Goal: Complete application form

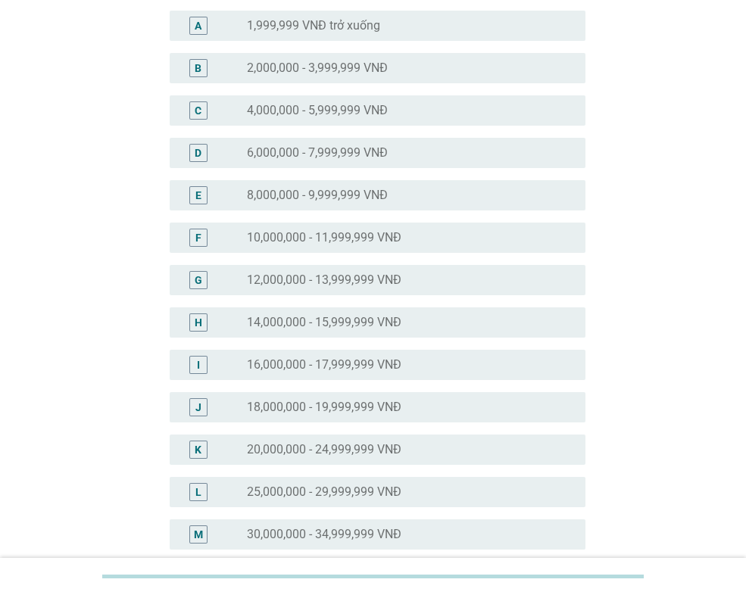
scroll to position [151, 0]
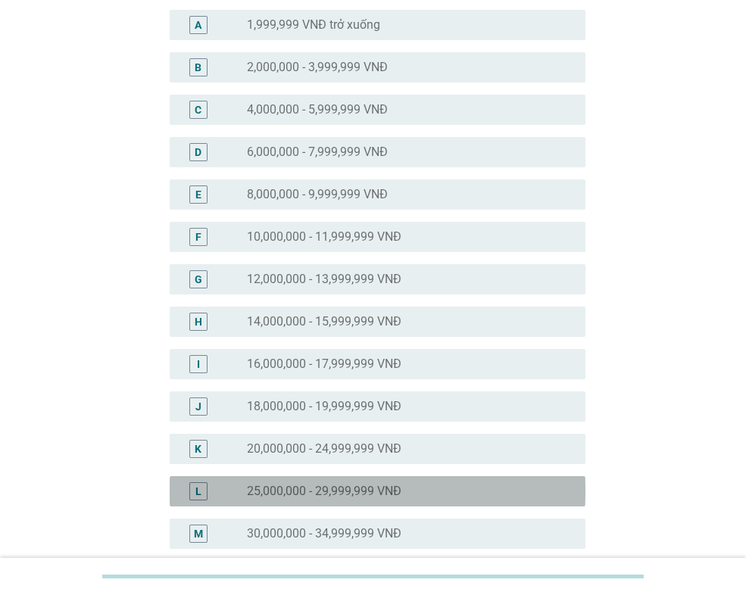
click at [334, 489] on label "25,000,000 - 29,999,999 VNĐ" at bounding box center [324, 491] width 154 height 15
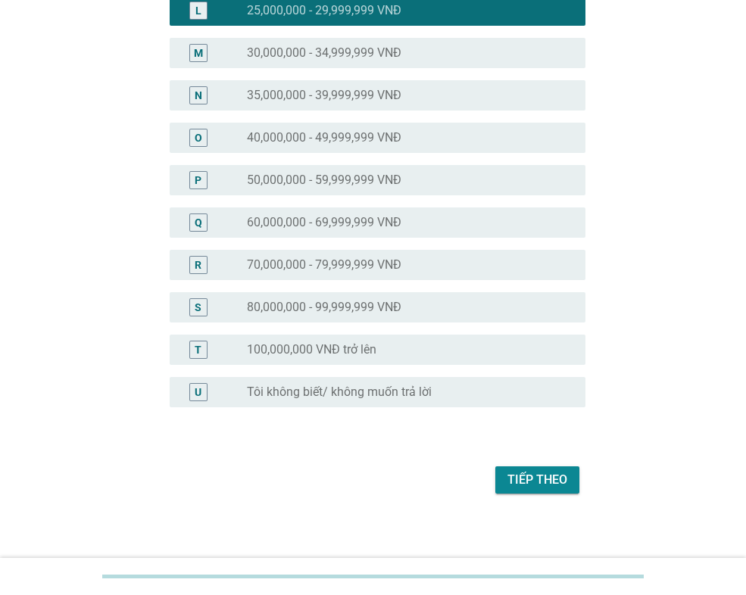
scroll to position [639, 0]
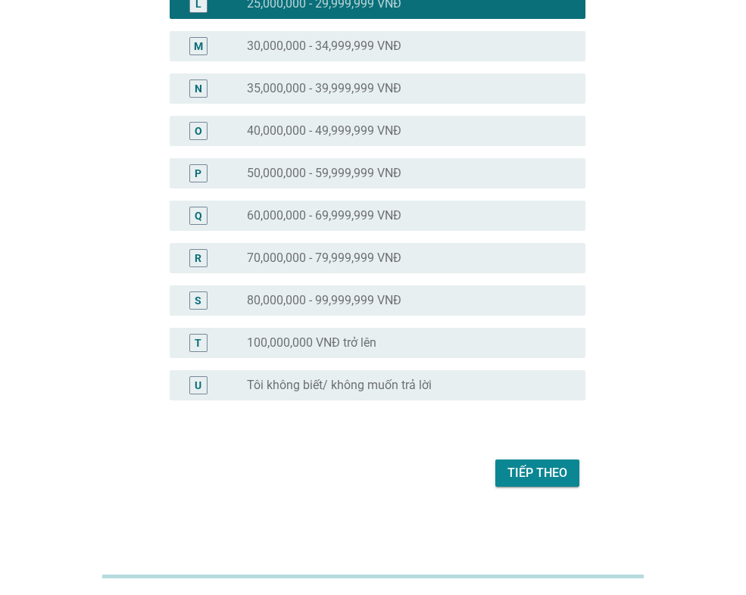
click at [520, 472] on div "Tiếp theo" at bounding box center [537, 473] width 60 height 18
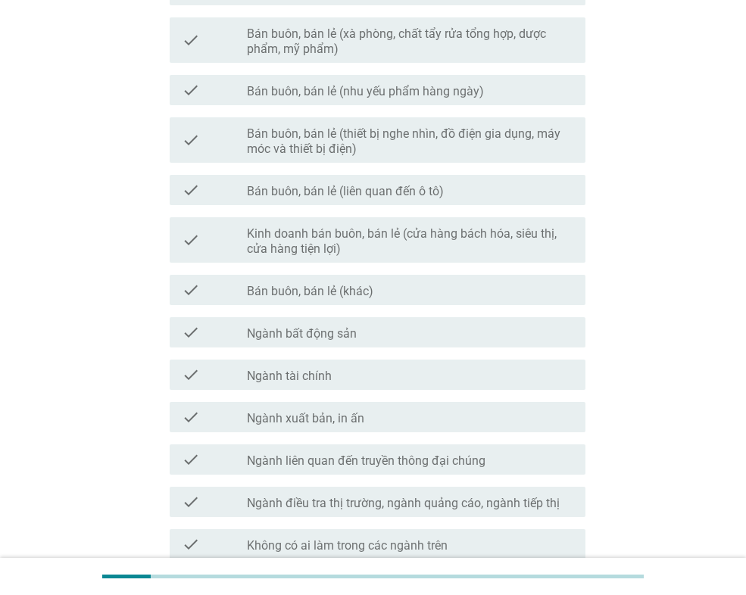
scroll to position [606, 0]
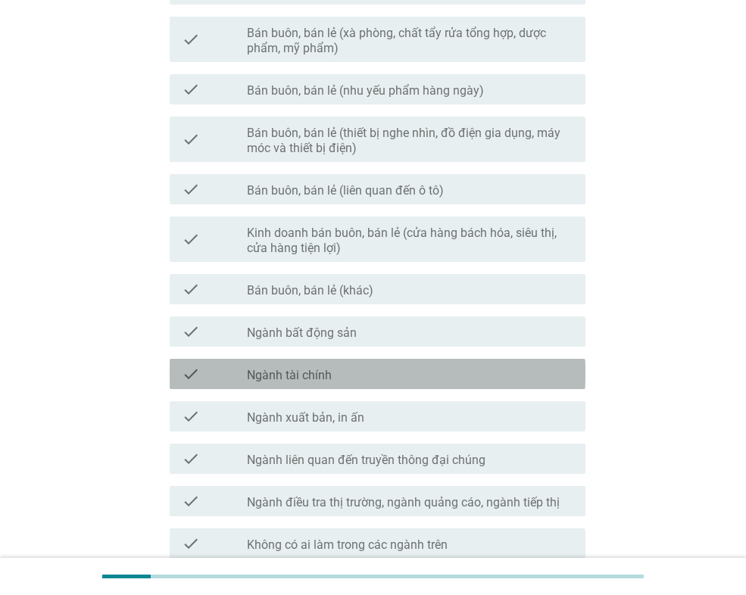
click at [365, 370] on div "check_box_outline_blank Ngành tài chính" at bounding box center [410, 374] width 326 height 18
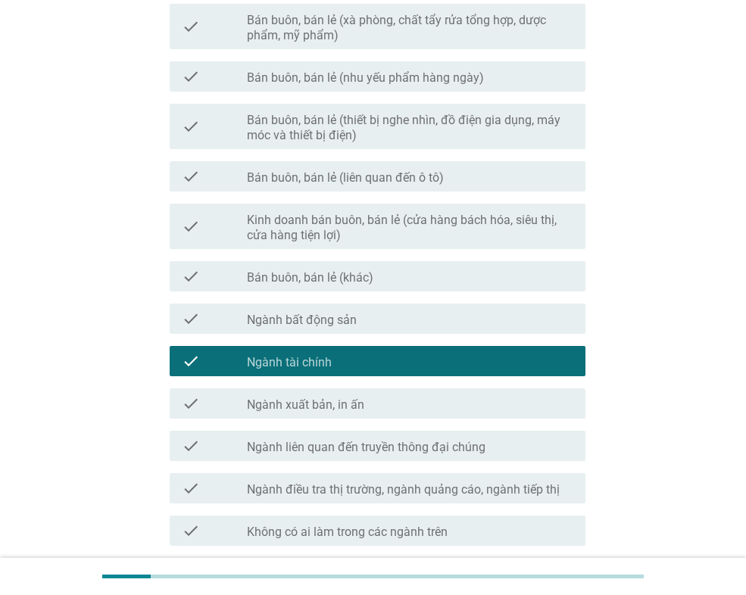
scroll to position [746, 0]
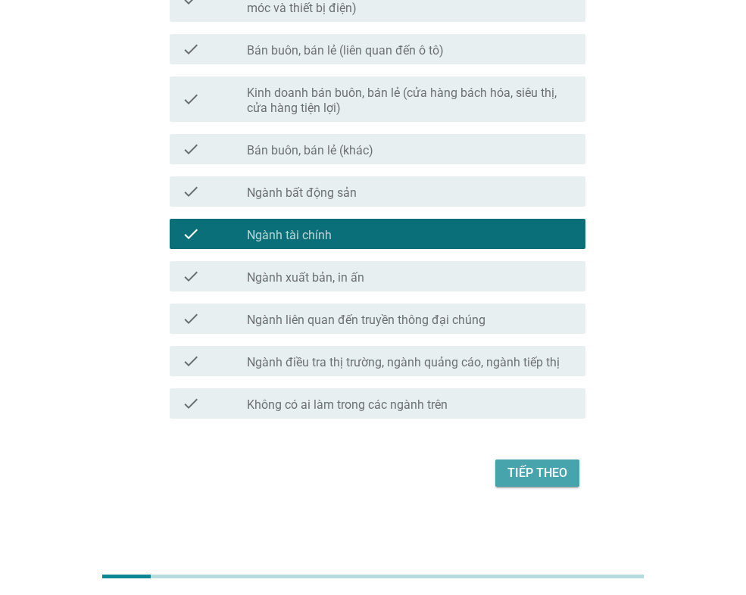
click at [561, 484] on button "Tiếp theo" at bounding box center [537, 472] width 84 height 27
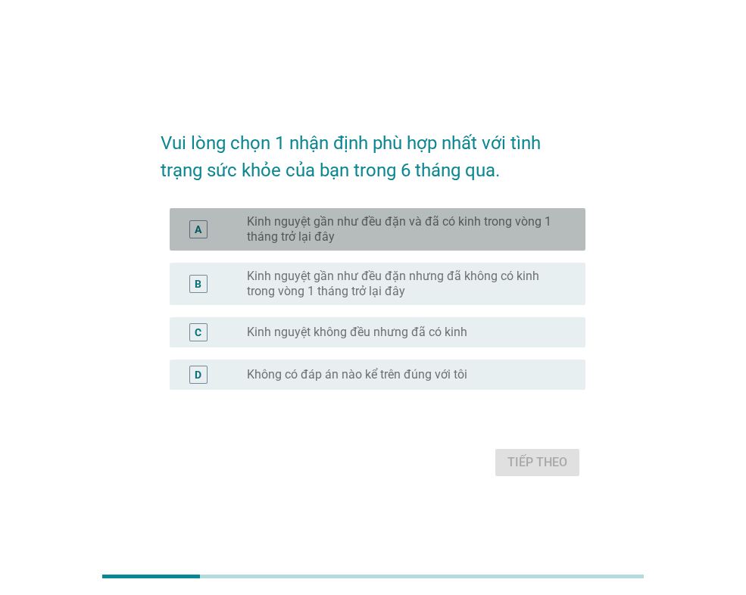
click at [363, 231] on label "Kinh nguyệt gần như đều đặn và đã có kinh trong vòng 1 tháng trở lại đây" at bounding box center [404, 229] width 314 height 30
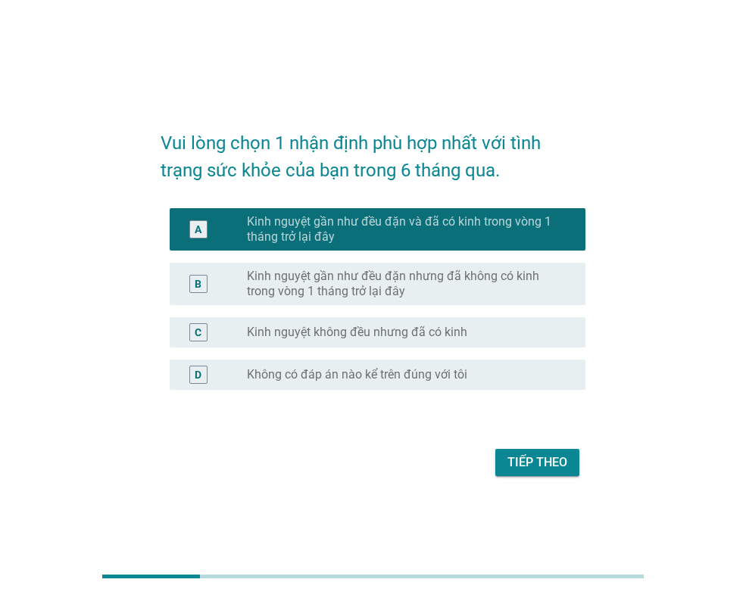
click at [297, 288] on label "Kinh nguyệt gần như đều đặn nhưng đã không có kinh trong vòng 1 tháng trở lại đ…" at bounding box center [404, 284] width 314 height 30
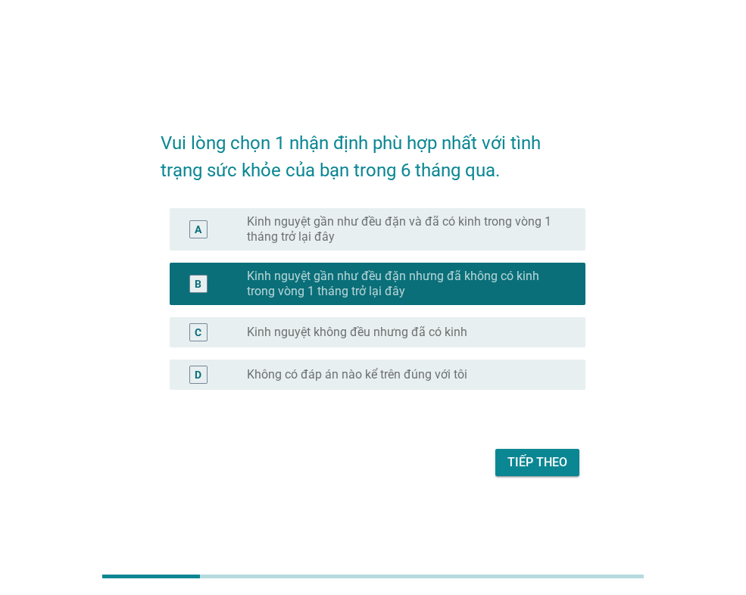
click at [338, 233] on label "Kinh nguyệt gần như đều đặn và đã có kinh trong vòng 1 tháng trở lại đây" at bounding box center [404, 229] width 314 height 30
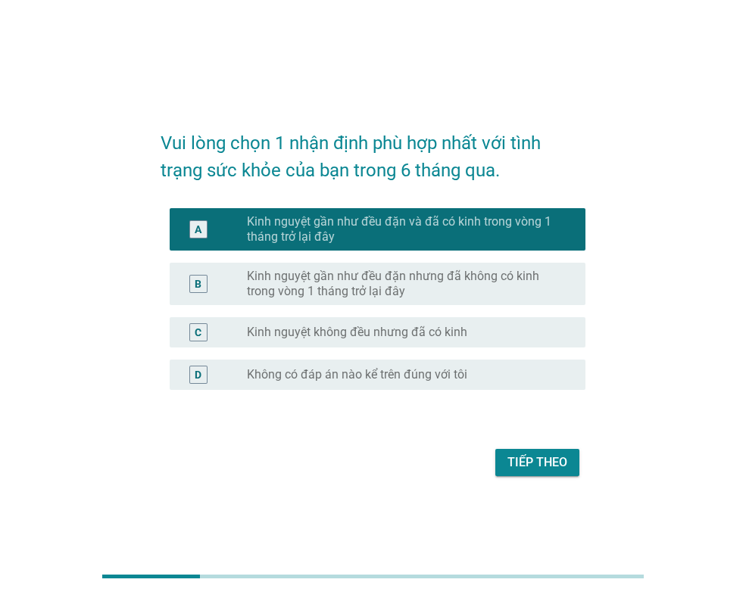
click at [526, 453] on button "Tiếp theo" at bounding box center [537, 462] width 84 height 27
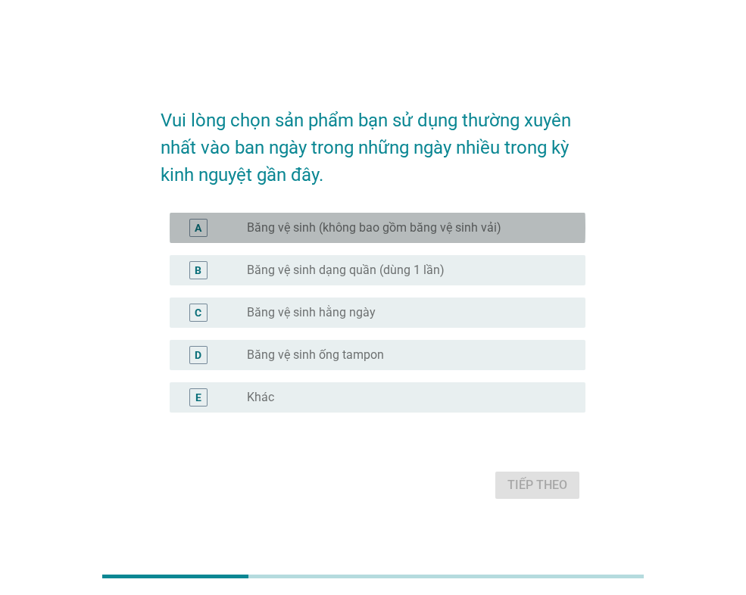
click at [357, 231] on label "Băng vệ sinh (không bao gồm băng vệ sinh vải)" at bounding box center [374, 227] width 254 height 15
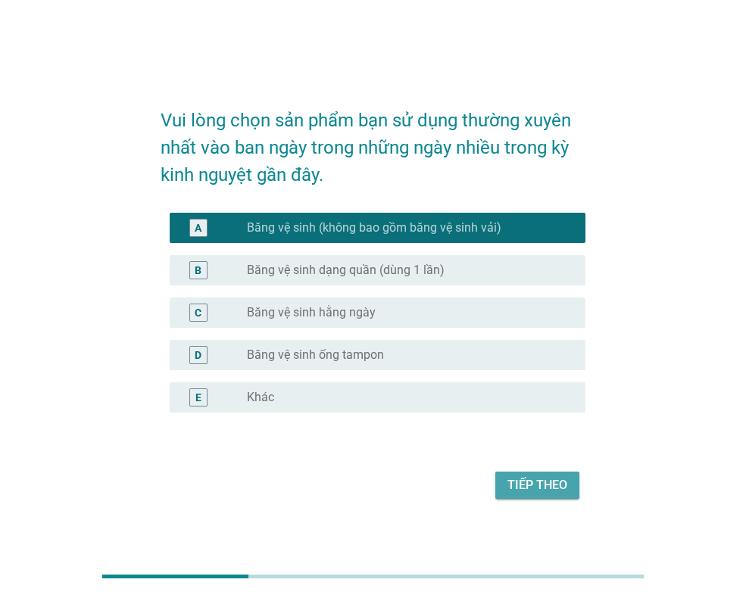
click at [509, 490] on div "Tiếp theo" at bounding box center [537, 485] width 60 height 18
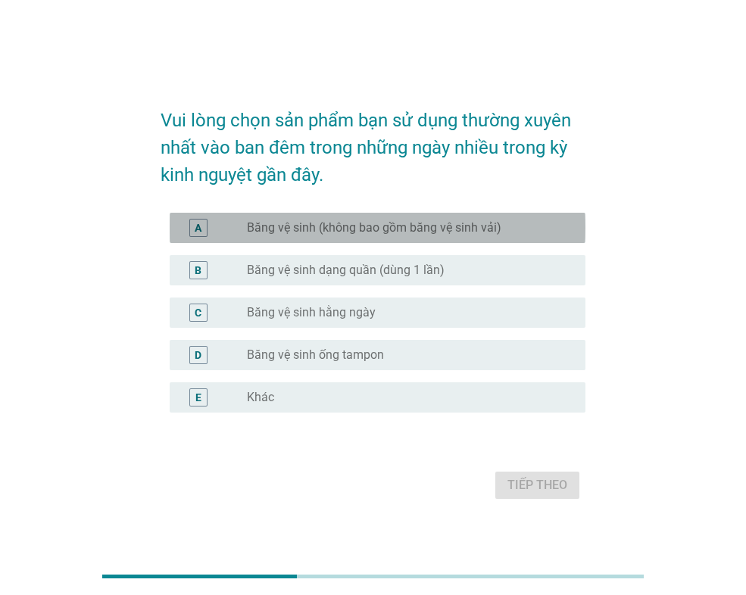
click at [328, 235] on label "Băng vệ sinh (không bao gồm băng vệ sinh vải)" at bounding box center [374, 227] width 254 height 15
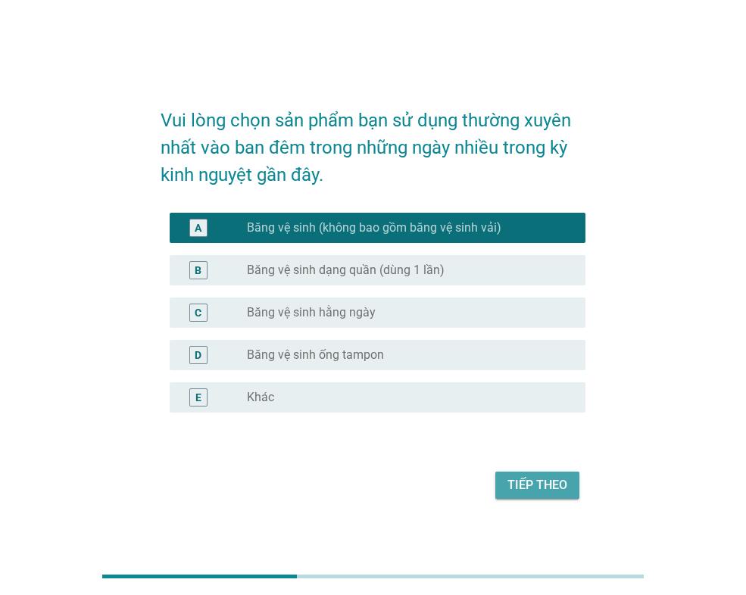
click at [528, 492] on div "Tiếp theo" at bounding box center [537, 485] width 60 height 18
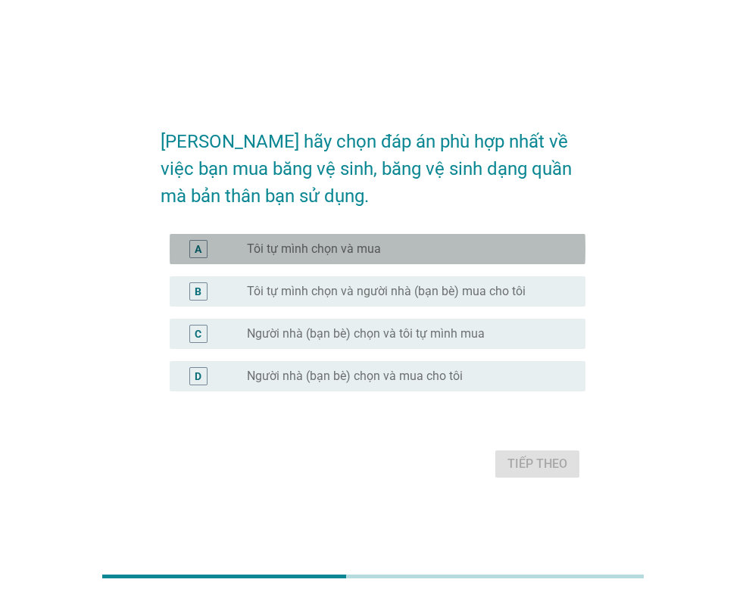
click at [305, 252] on label "Tôi tự mình chọn và mua" at bounding box center [314, 248] width 134 height 15
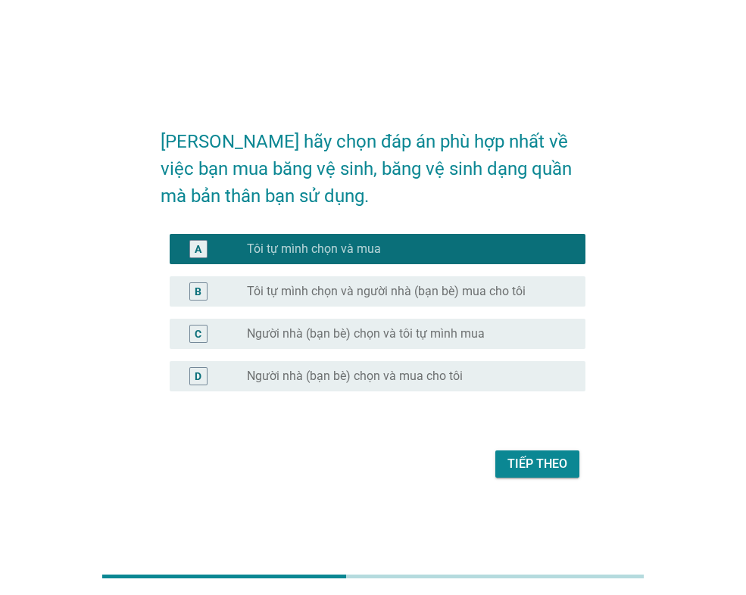
click at [547, 470] on div "Tiếp theo" at bounding box center [537, 464] width 60 height 18
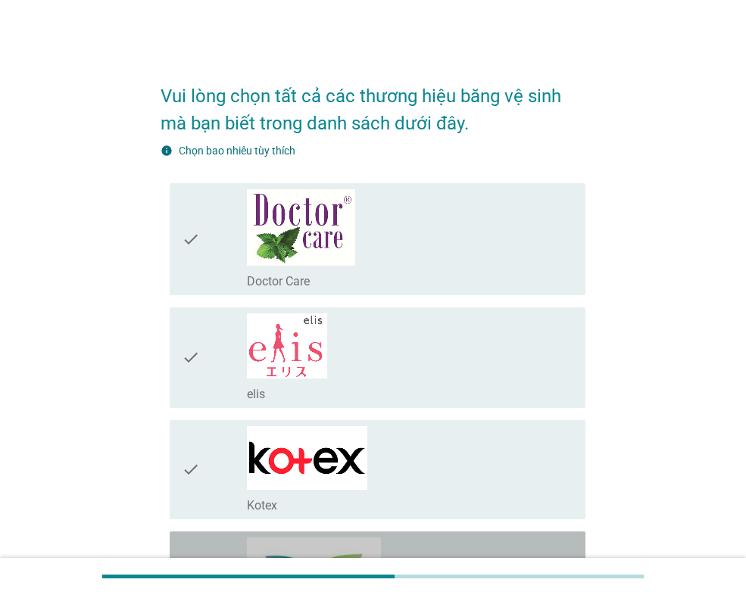
click at [292, 531] on div "check check_box_outline_blank Laurier" at bounding box center [378, 585] width 416 height 109
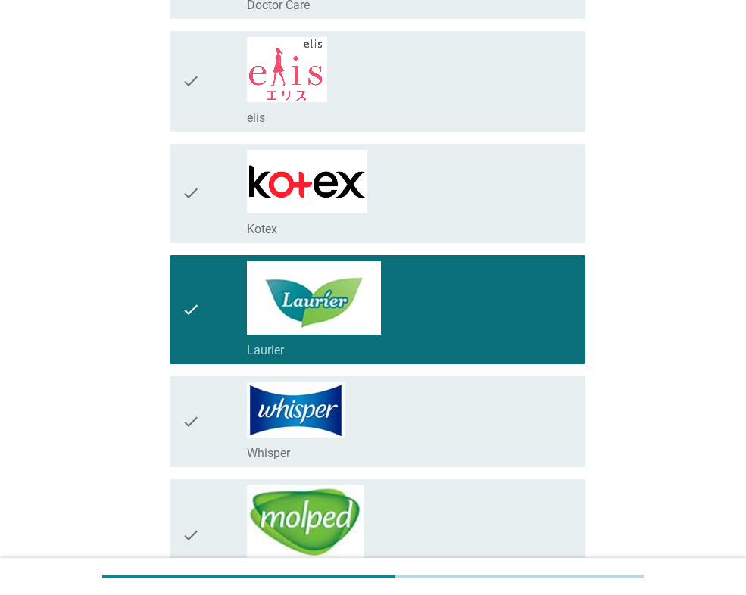
scroll to position [279, 0]
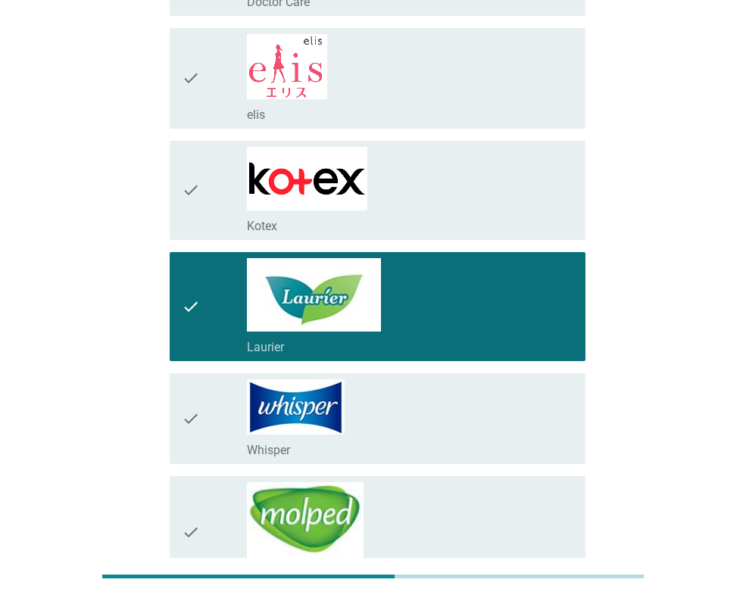
click at [293, 440] on div "check_box_outline_blank Whisper" at bounding box center [410, 449] width 326 height 18
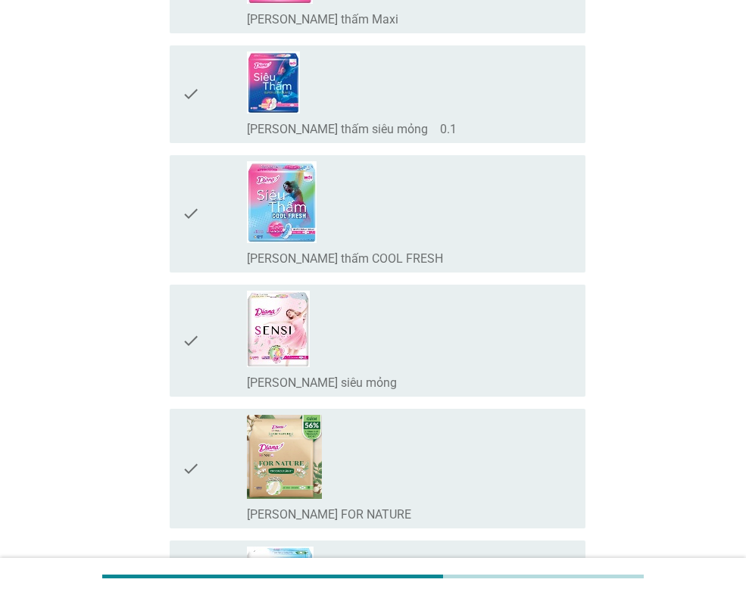
scroll to position [343, 0]
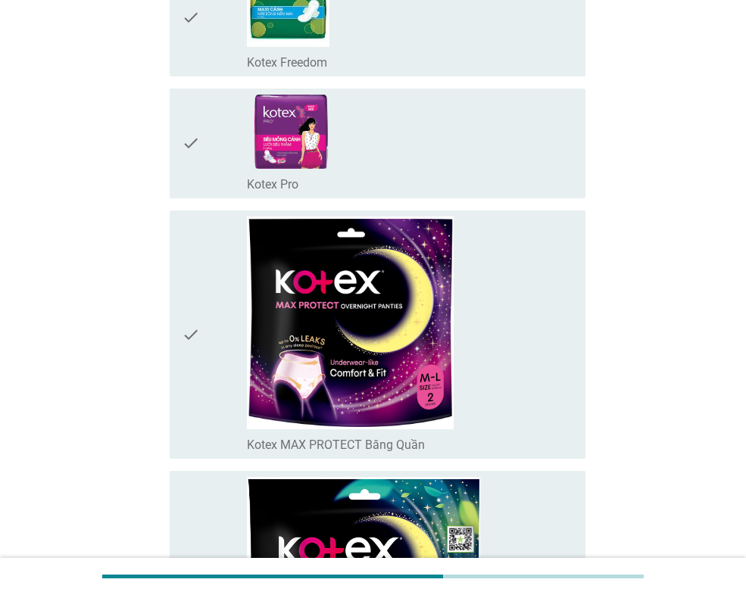
scroll to position [4267, 0]
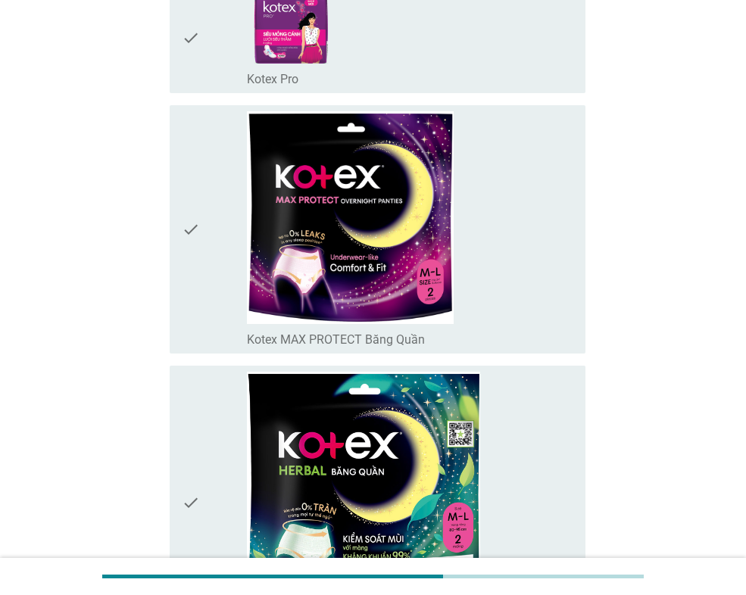
scroll to position [4355, 0]
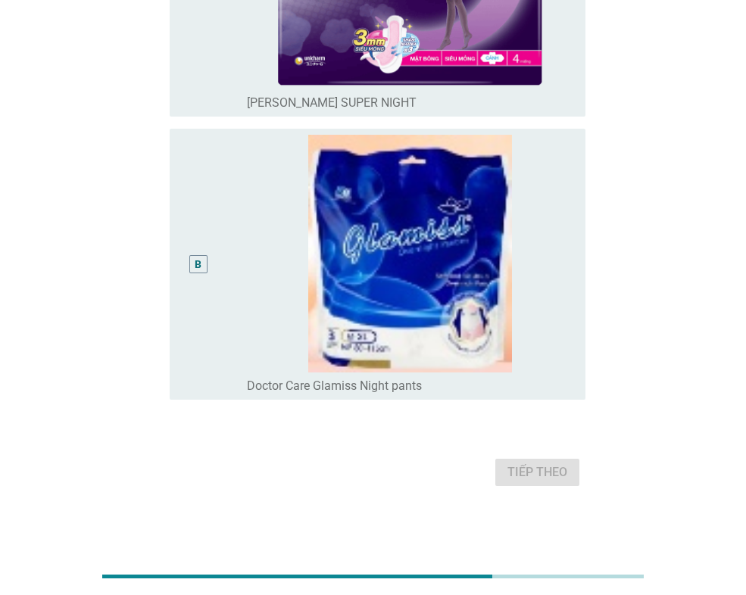
scroll to position [0, 0]
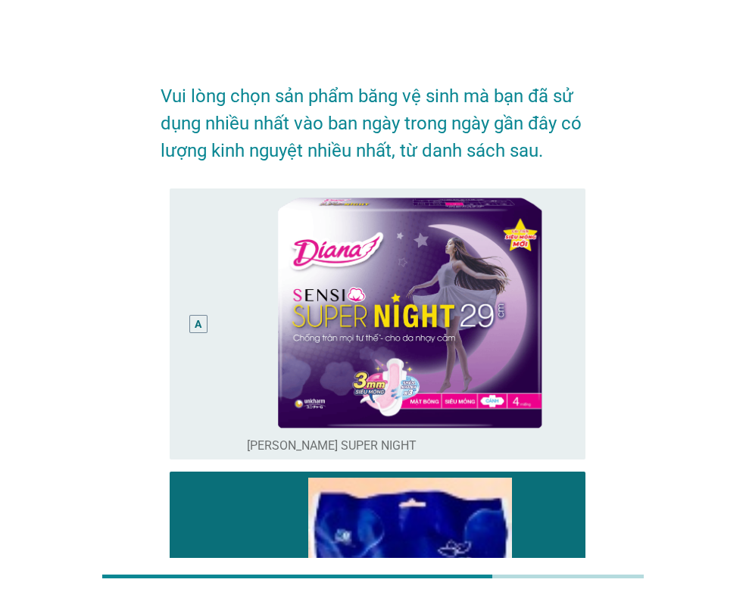
click at [411, 307] on div "A radio_button_unchecked [PERSON_NAME] SENSI SUPER NIGHT" at bounding box center [378, 323] width 416 height 271
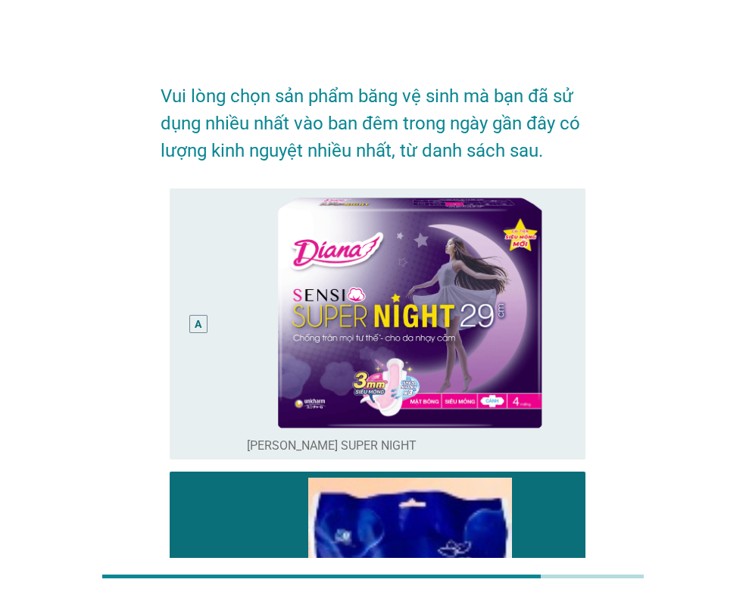
click at [353, 438] on label "[PERSON_NAME] SUPER NIGHT" at bounding box center [332, 445] width 170 height 15
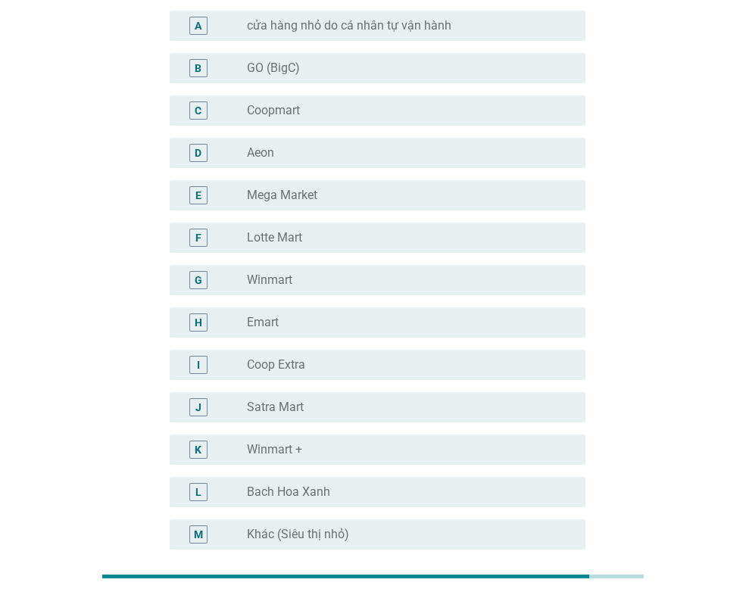
scroll to position [151, 0]
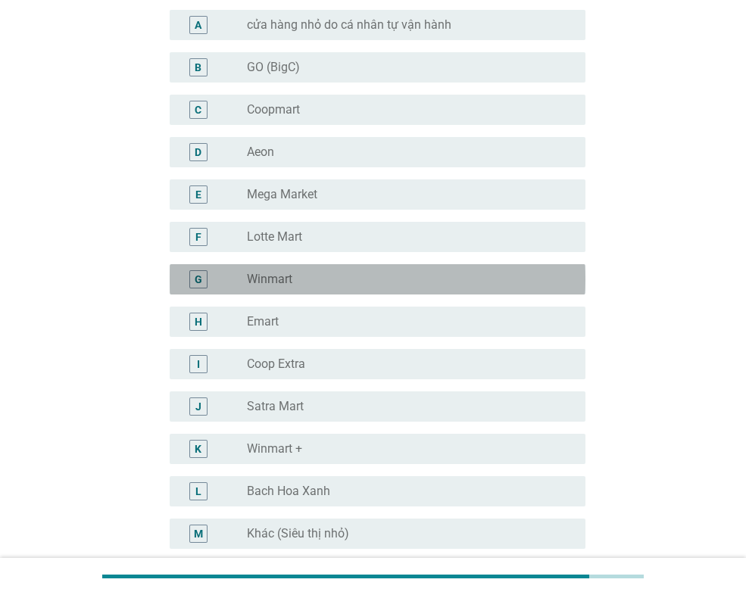
click at [323, 276] on div "radio_button_unchecked Winmart" at bounding box center [404, 279] width 314 height 15
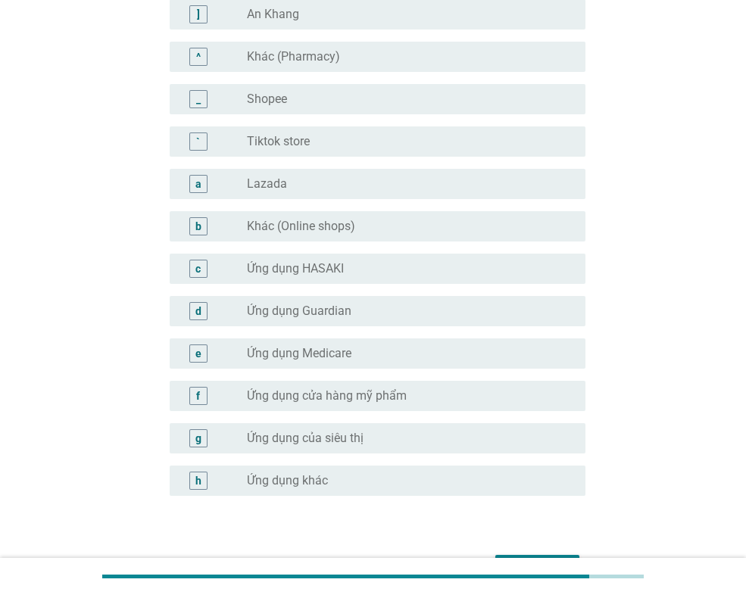
scroll to position [1444, 0]
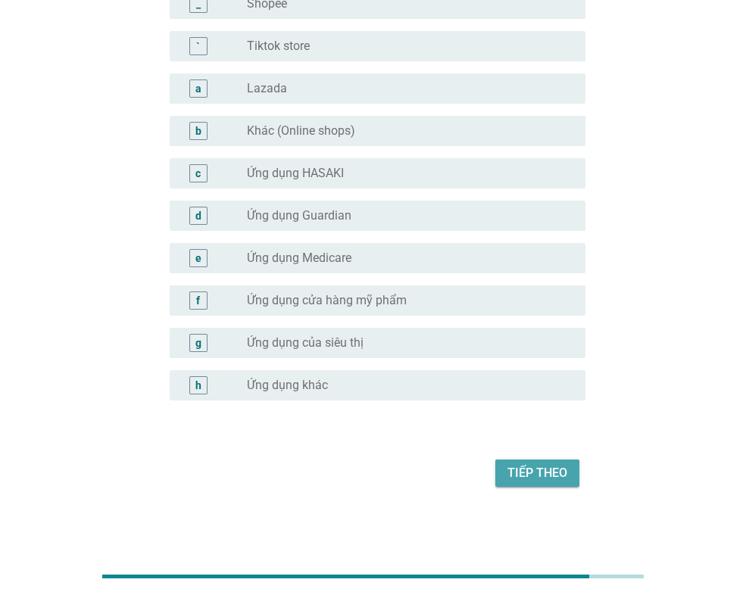
click at [528, 477] on div "Tiếp theo" at bounding box center [537, 473] width 60 height 18
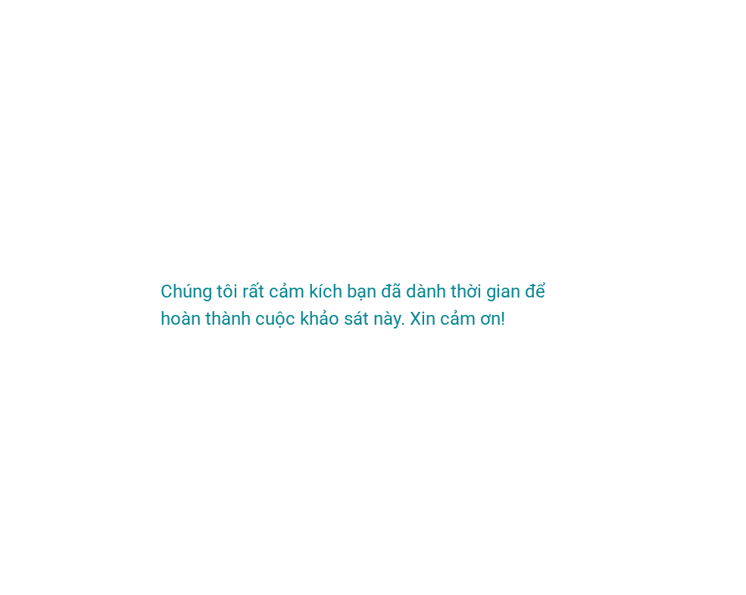
scroll to position [0, 0]
